Goal: Information Seeking & Learning: Find specific fact

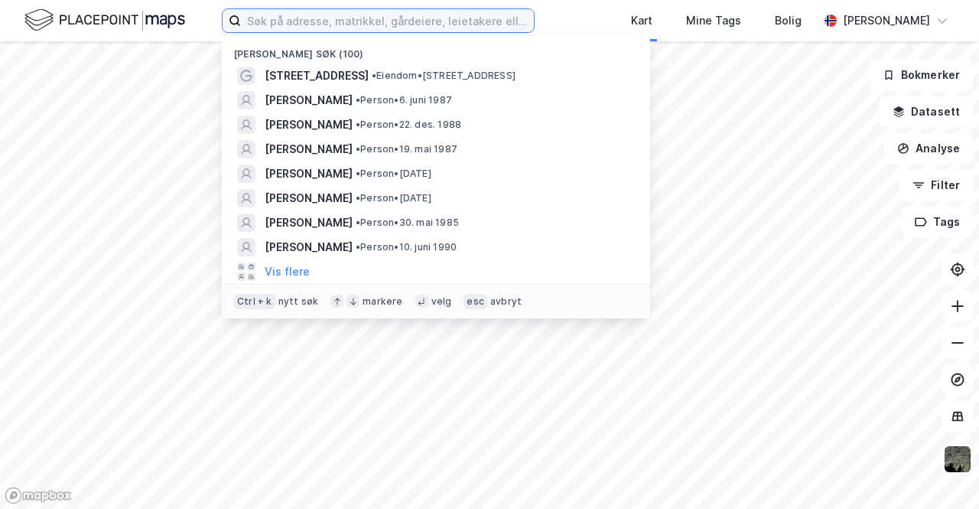
click at [389, 26] on input at bounding box center [387, 20] width 293 height 23
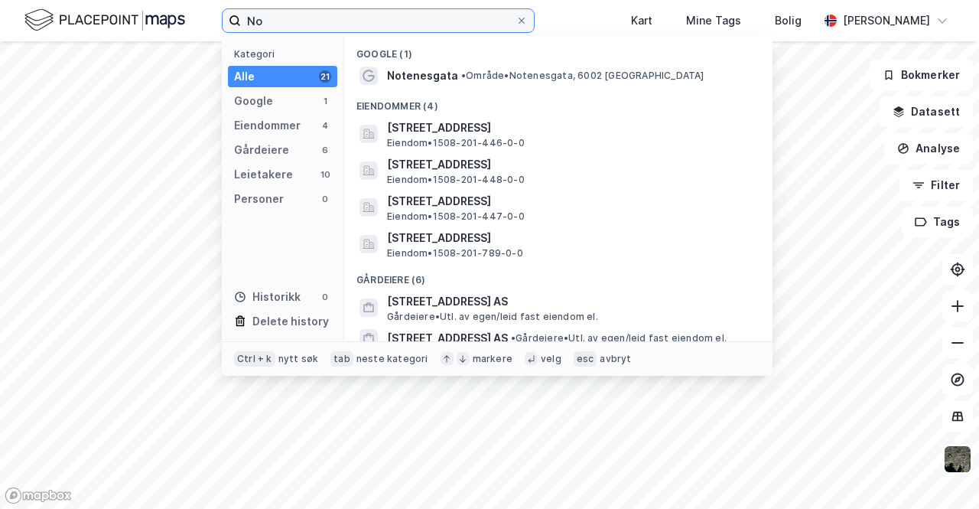
type input "N"
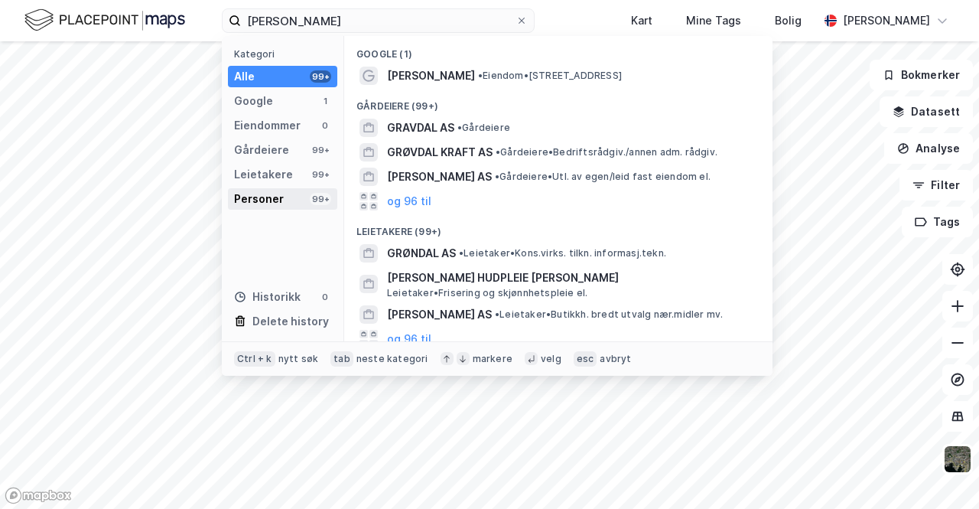
click at [271, 193] on div "Personer" at bounding box center [259, 199] width 50 height 18
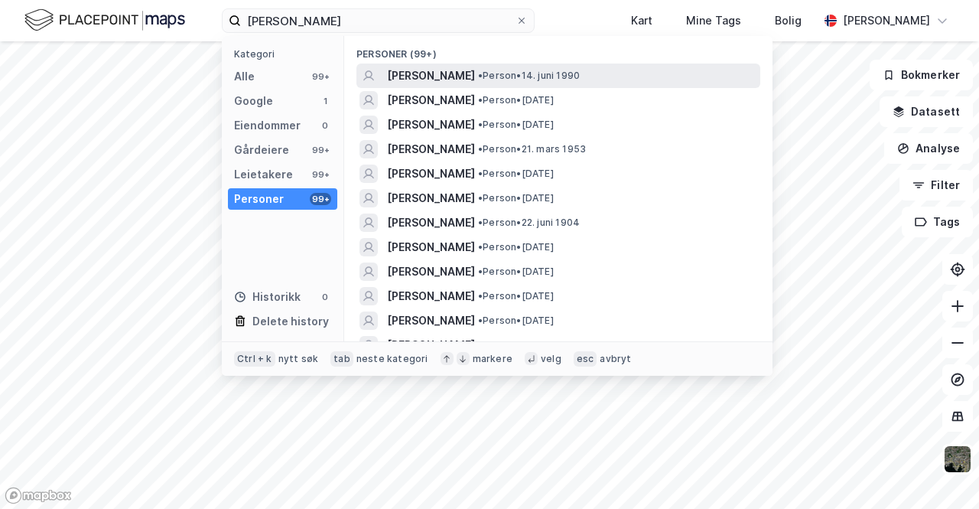
click at [435, 67] on span "[PERSON_NAME]" at bounding box center [431, 76] width 88 height 18
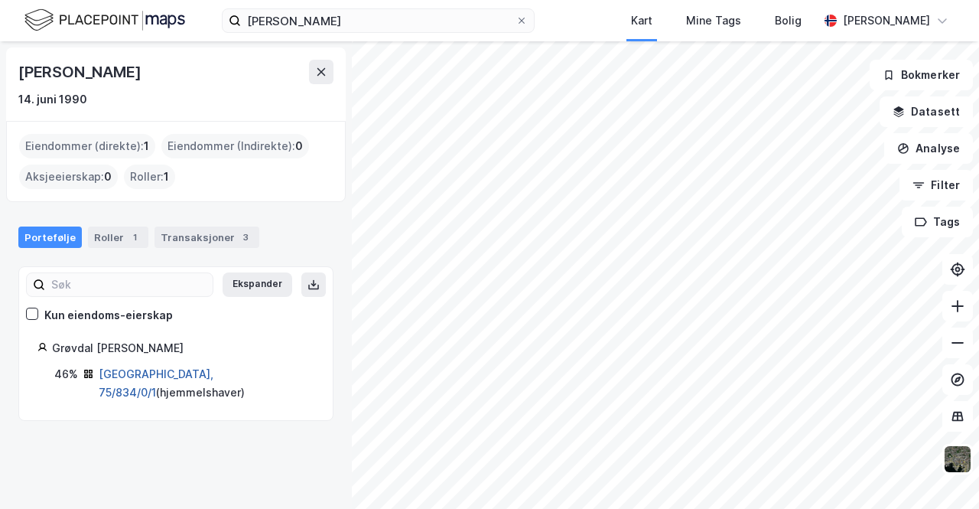
click at [152, 369] on link "[GEOGRAPHIC_DATA], 75/834/0/1" at bounding box center [156, 382] width 115 height 31
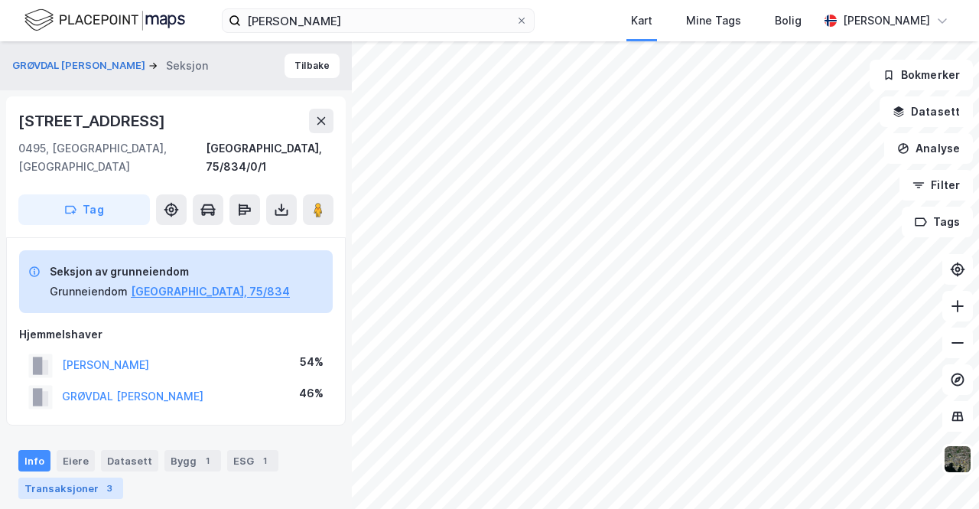
click at [75, 477] on div "Transaksjoner 3" at bounding box center [70, 487] width 105 height 21
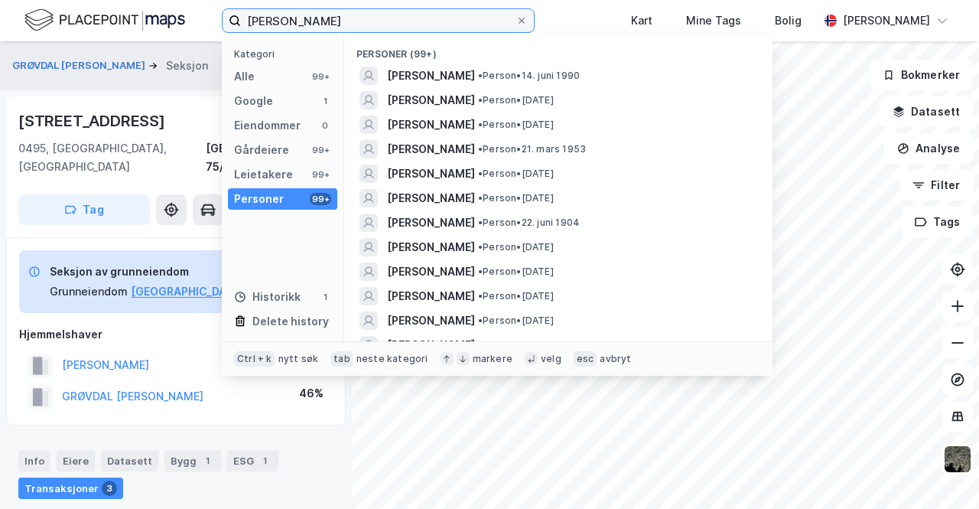
click at [382, 15] on input "[PERSON_NAME]" at bounding box center [378, 20] width 275 height 23
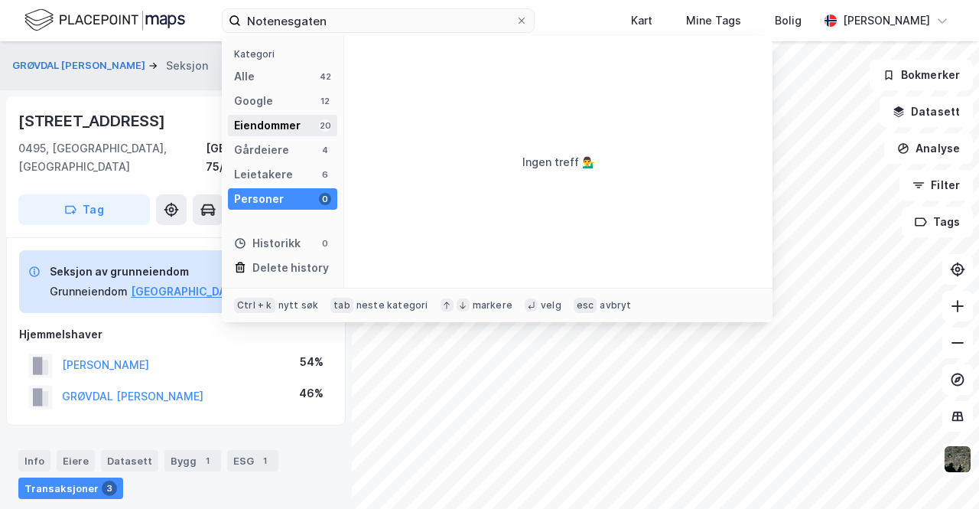
click at [248, 125] on div "Eiendommer" at bounding box center [267, 125] width 67 height 18
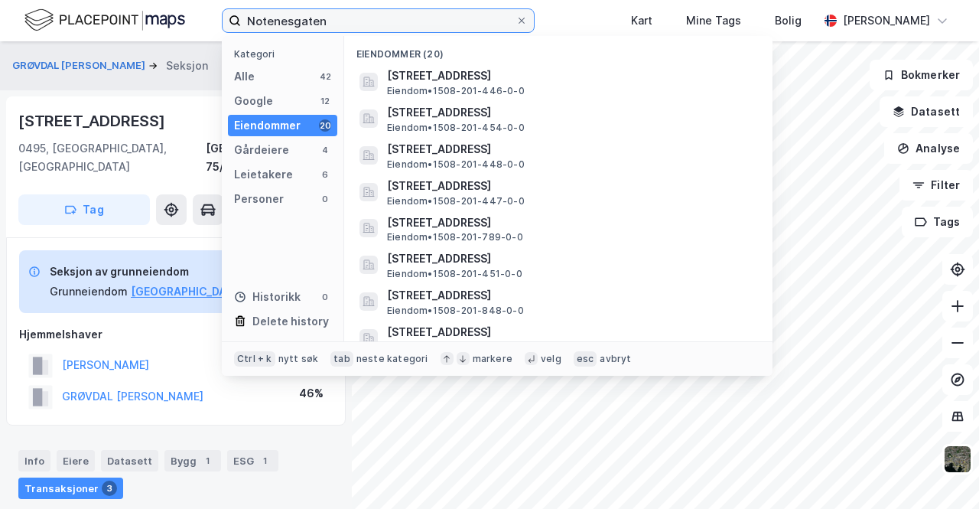
click at [392, 20] on input "Notenesgaten" at bounding box center [378, 20] width 275 height 23
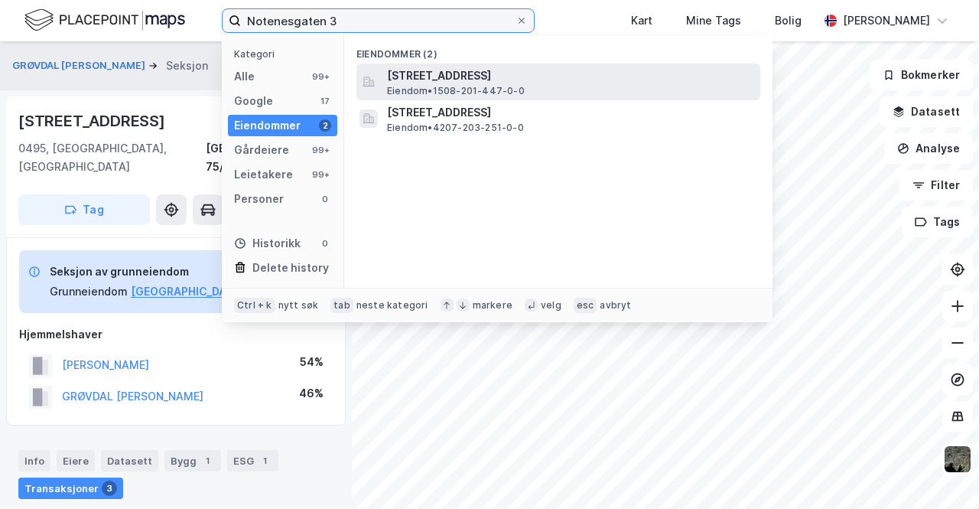
type input "Notenesgaten 3"
click at [434, 83] on span "[STREET_ADDRESS]" at bounding box center [570, 76] width 367 height 18
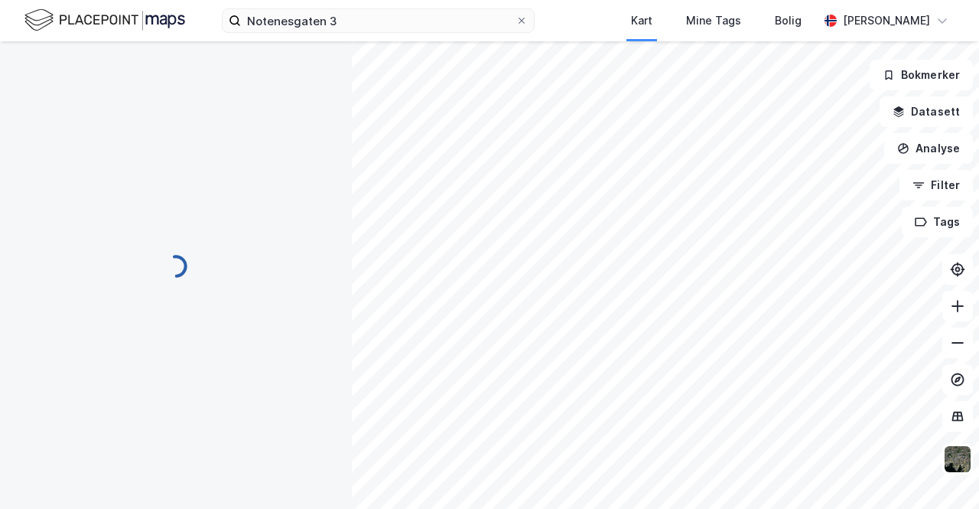
scroll to position [13, 0]
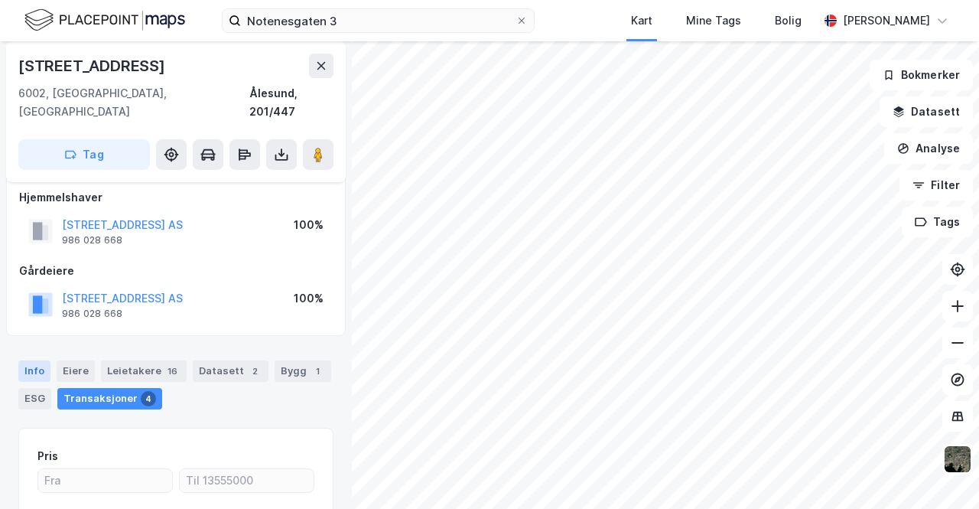
click at [45, 360] on div "Info" at bounding box center [34, 370] width 32 height 21
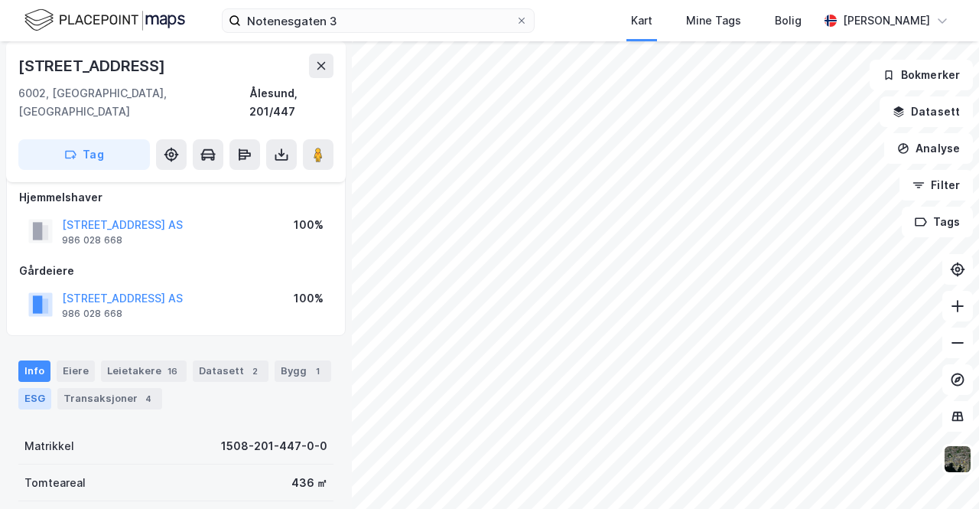
click at [39, 388] on div "ESG" at bounding box center [34, 398] width 33 height 21
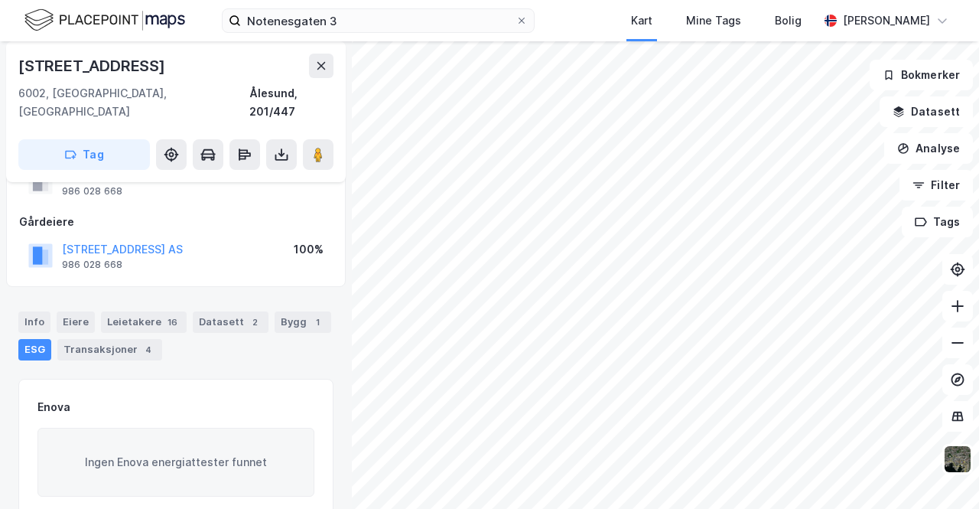
scroll to position [56, 0]
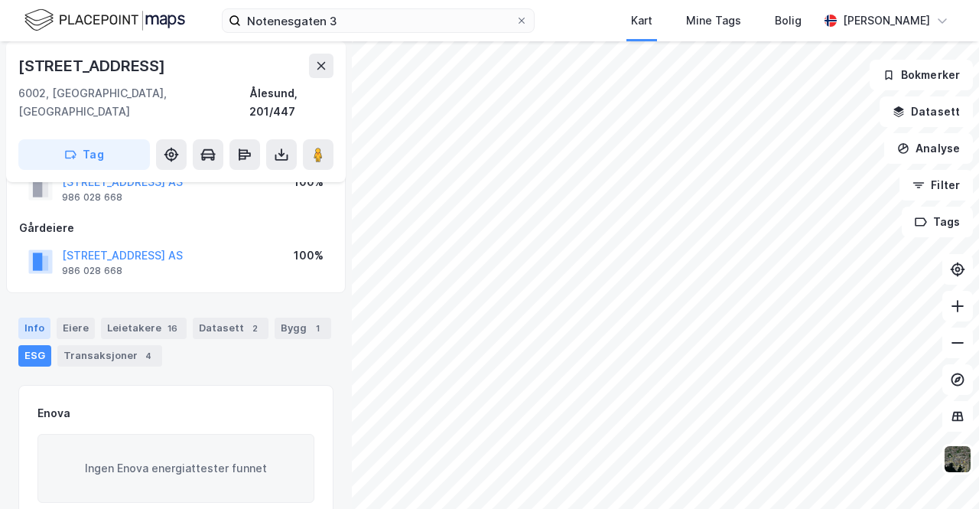
click at [24, 317] on div "Info" at bounding box center [34, 327] width 32 height 21
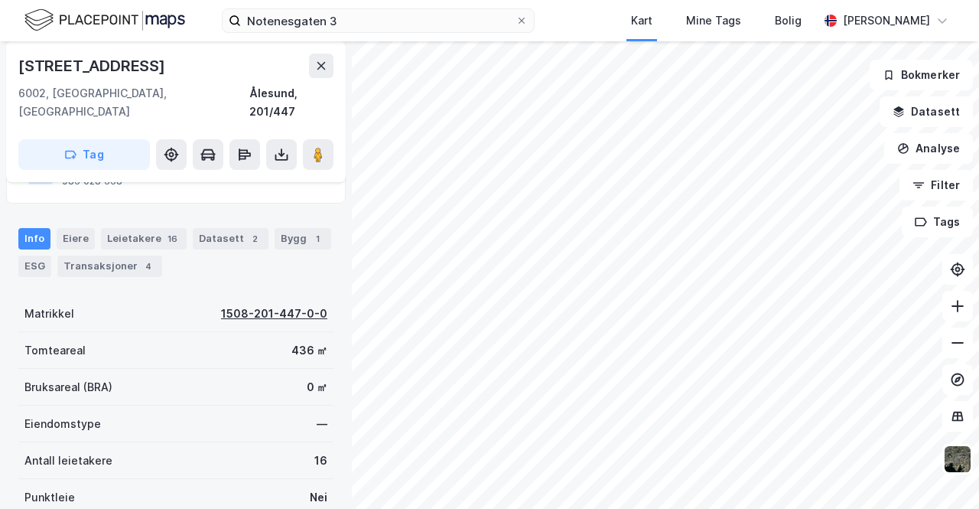
scroll to position [154, 0]
